Goal: Find contact information: Find contact information

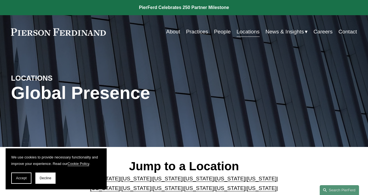
click at [282, 167] on h2 "Jump to a Location" at bounding box center [184, 166] width 202 height 15
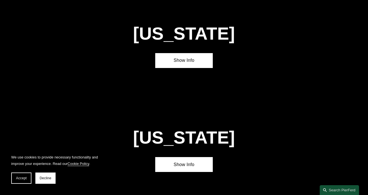
scroll to position [443, 0]
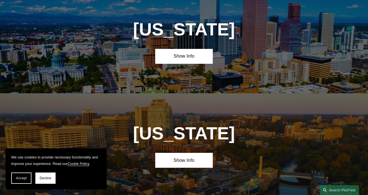
click at [291, 106] on div "Delaware Show Info" at bounding box center [184, 145] width 368 height 104
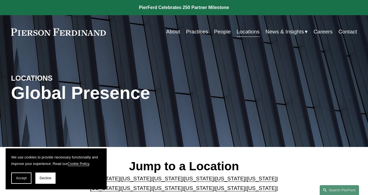
scroll to position [0, 0]
click at [206, 31] on link "Practices" at bounding box center [197, 31] width 22 height 11
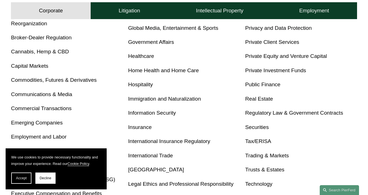
scroll to position [248, 0]
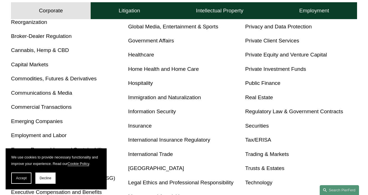
click at [182, 68] on link "Home Health and Home Care" at bounding box center [163, 69] width 71 height 6
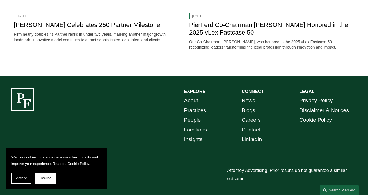
scroll to position [1001, 0]
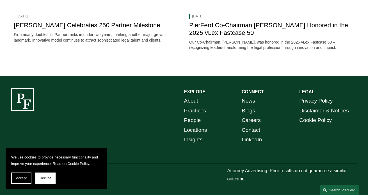
click at [198, 110] on link "Practices" at bounding box center [195, 111] width 22 height 10
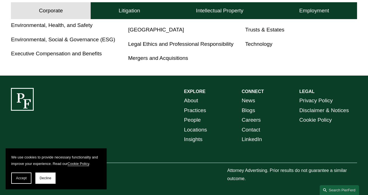
scroll to position [385, 0]
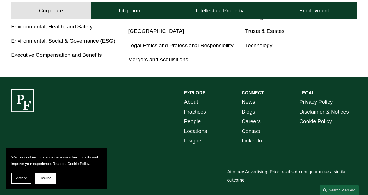
click at [252, 129] on link "Contact" at bounding box center [251, 131] width 19 height 10
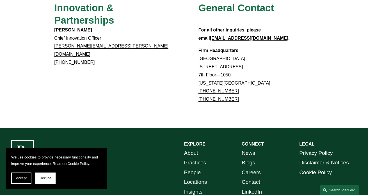
scroll to position [498, 0]
